Goal: Find specific page/section: Find specific page/section

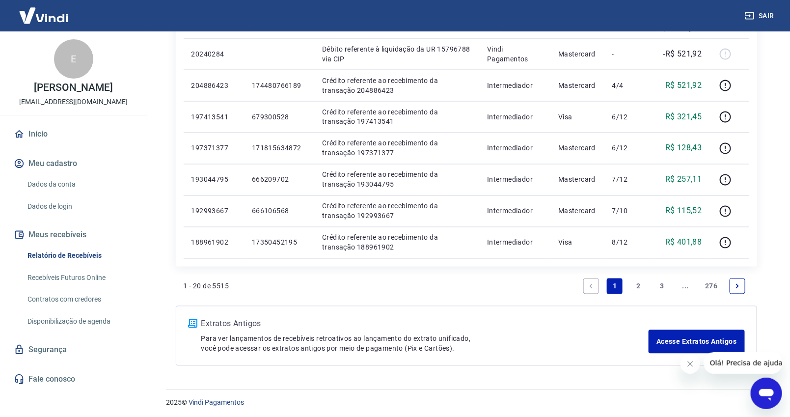
scroll to position [636, 0]
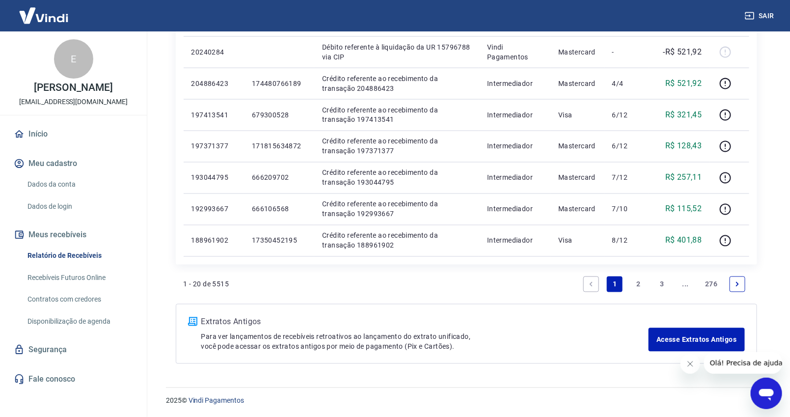
click at [640, 285] on link "2" at bounding box center [638, 284] width 16 height 16
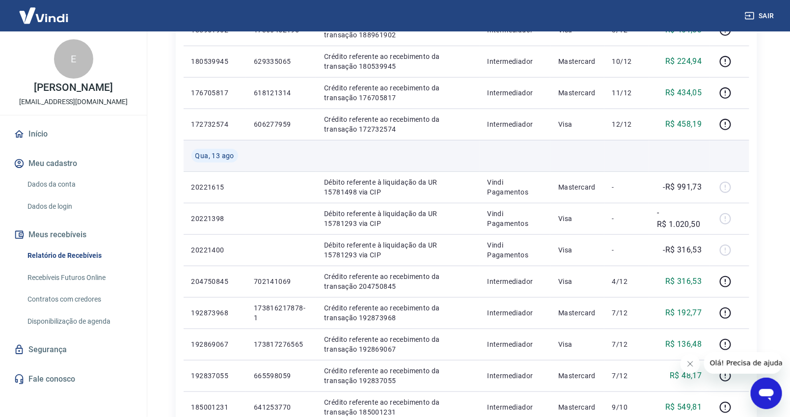
scroll to position [272, 0]
